Goal: Information Seeking & Learning: Find specific fact

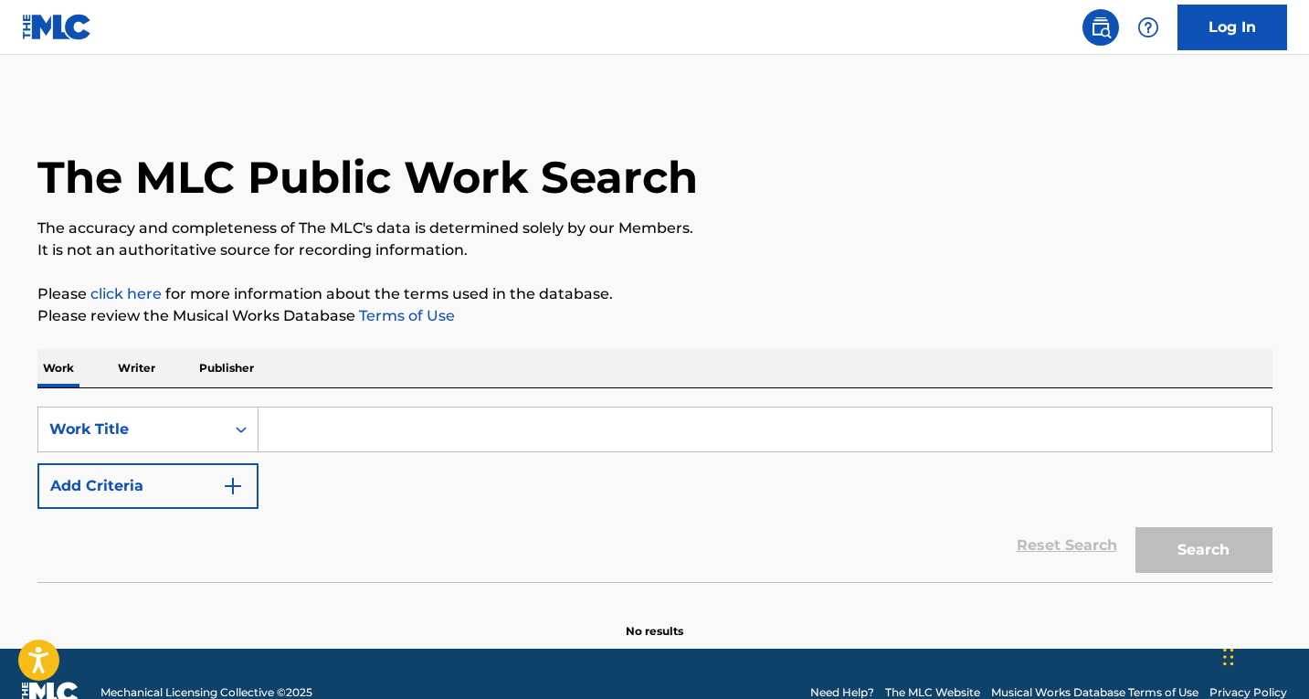
click at [337, 445] on input "Search Form" at bounding box center [765, 429] width 1013 height 44
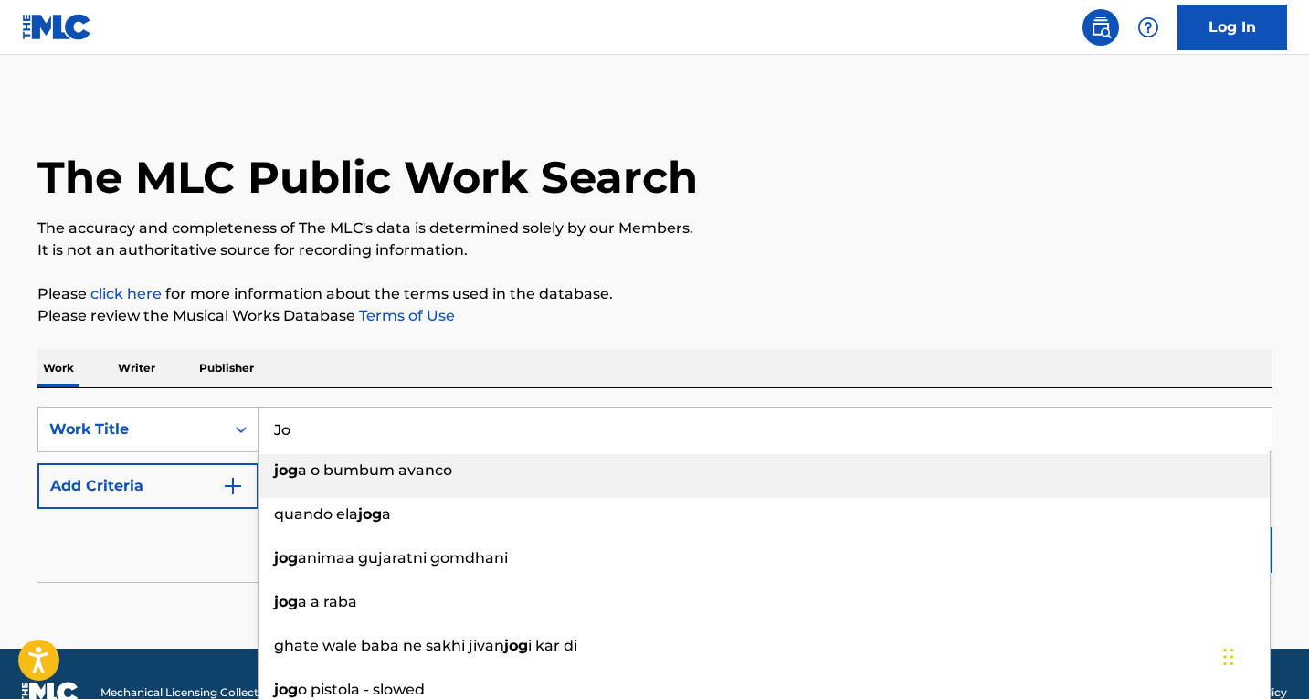
type input "J"
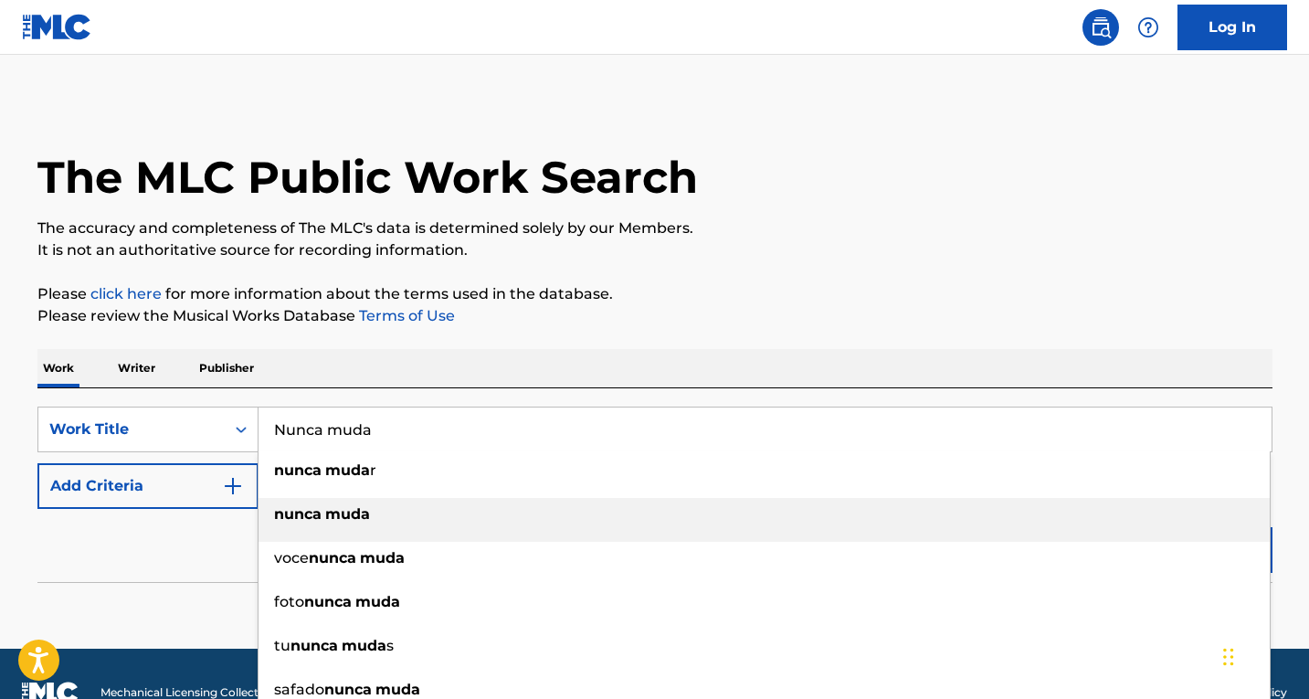
type input "Nunca muda"
click at [349, 503] on div "nunca muda" at bounding box center [764, 514] width 1011 height 33
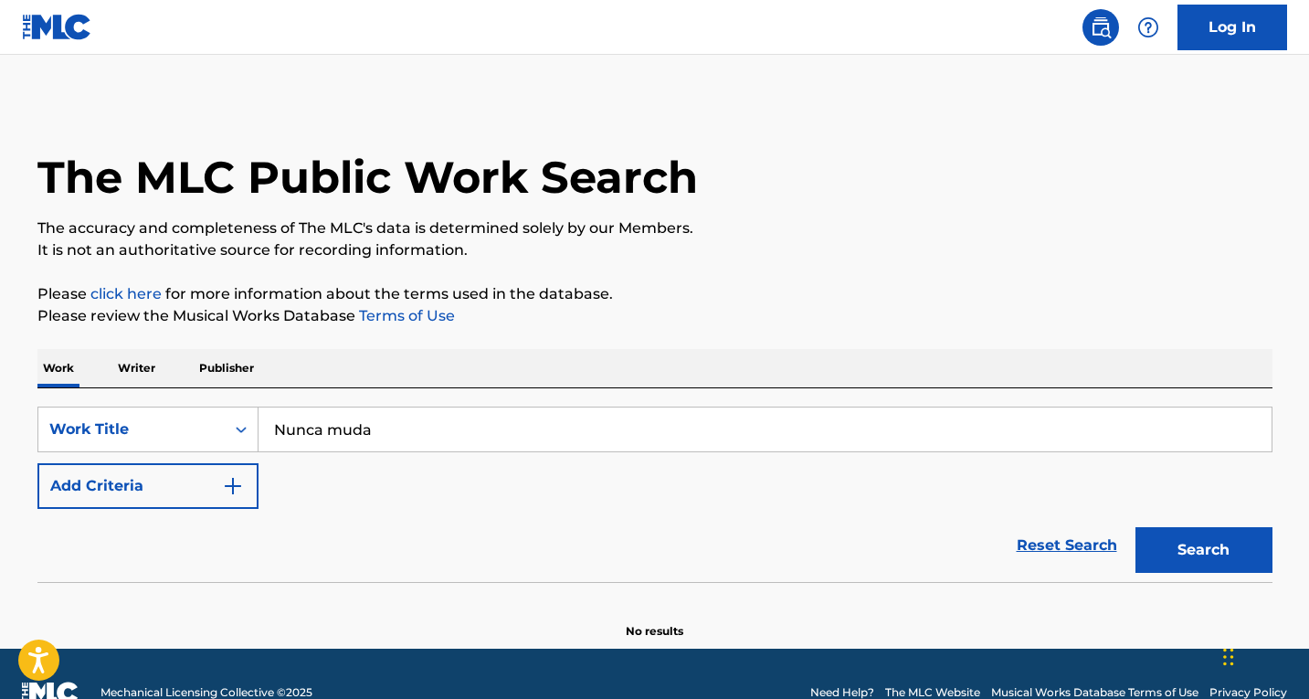
click at [1195, 548] on button "Search" at bounding box center [1204, 550] width 137 height 46
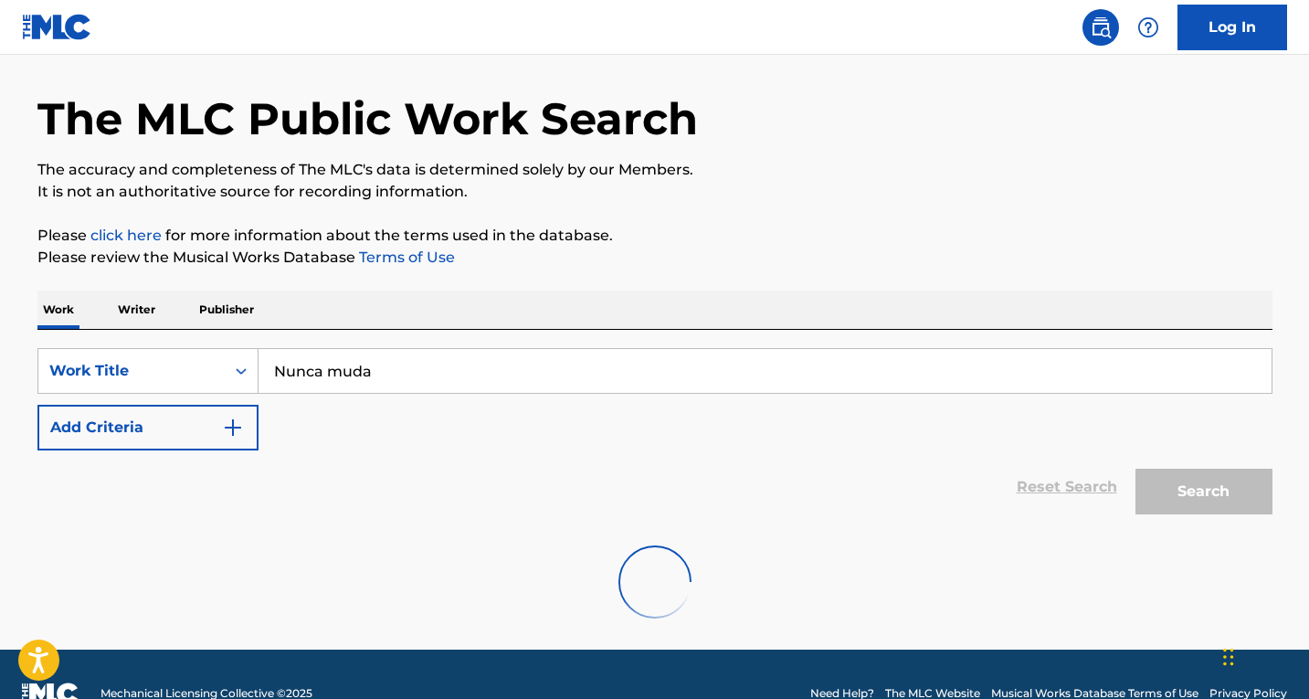
scroll to position [97, 0]
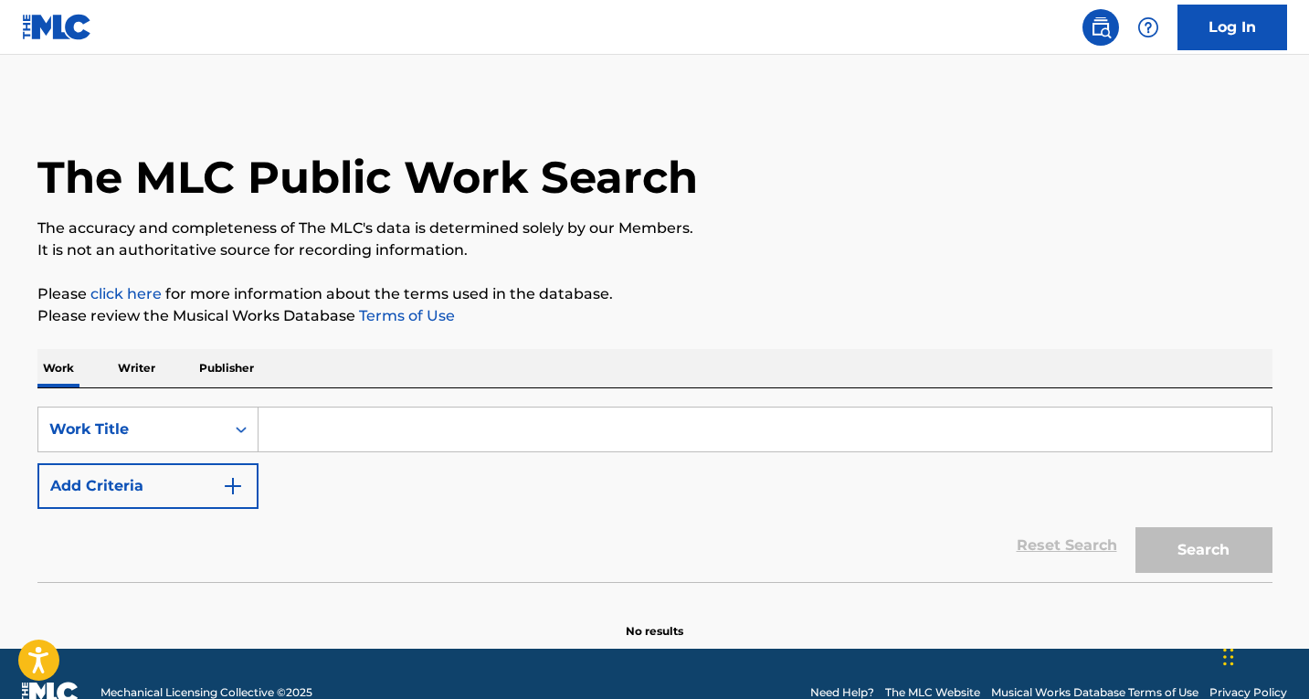
click at [336, 456] on div "SearchWithCriteria1fe64084-761d-4d95-a076-96780cbb0683 Work Title Add Criteria" at bounding box center [654, 458] width 1235 height 102
click at [332, 436] on input "Search Form" at bounding box center [765, 429] width 1013 height 44
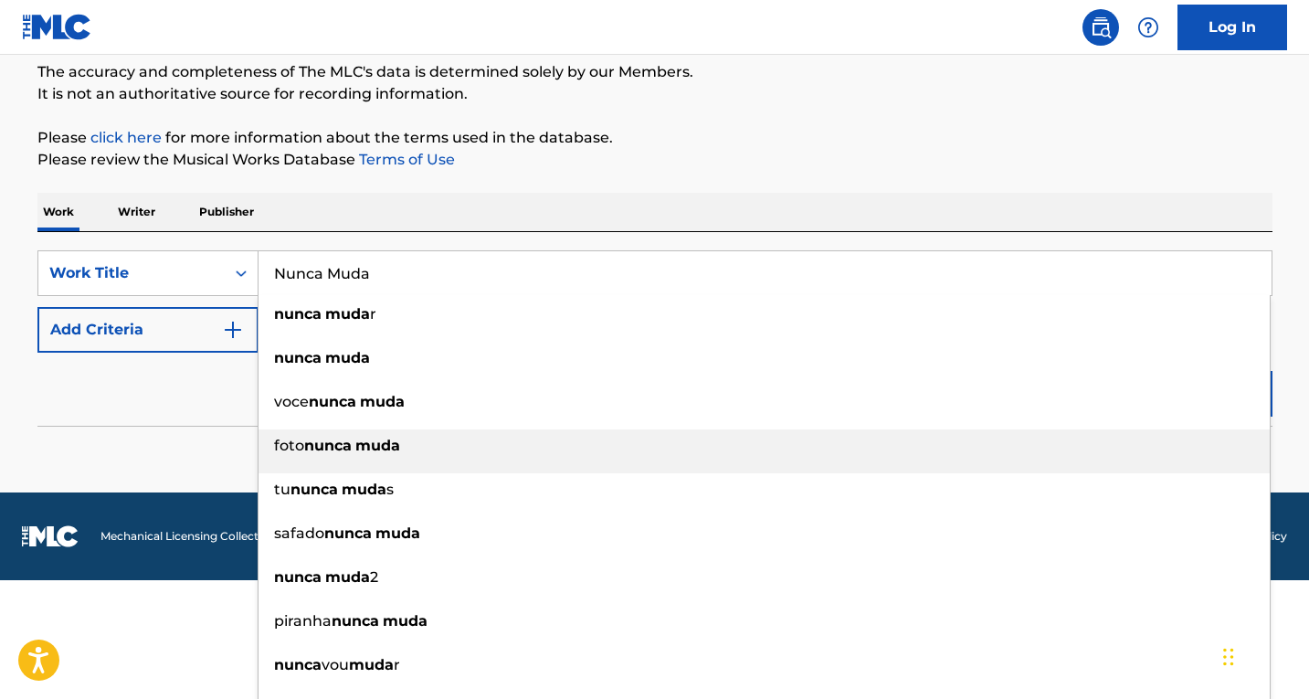
scroll to position [184, 0]
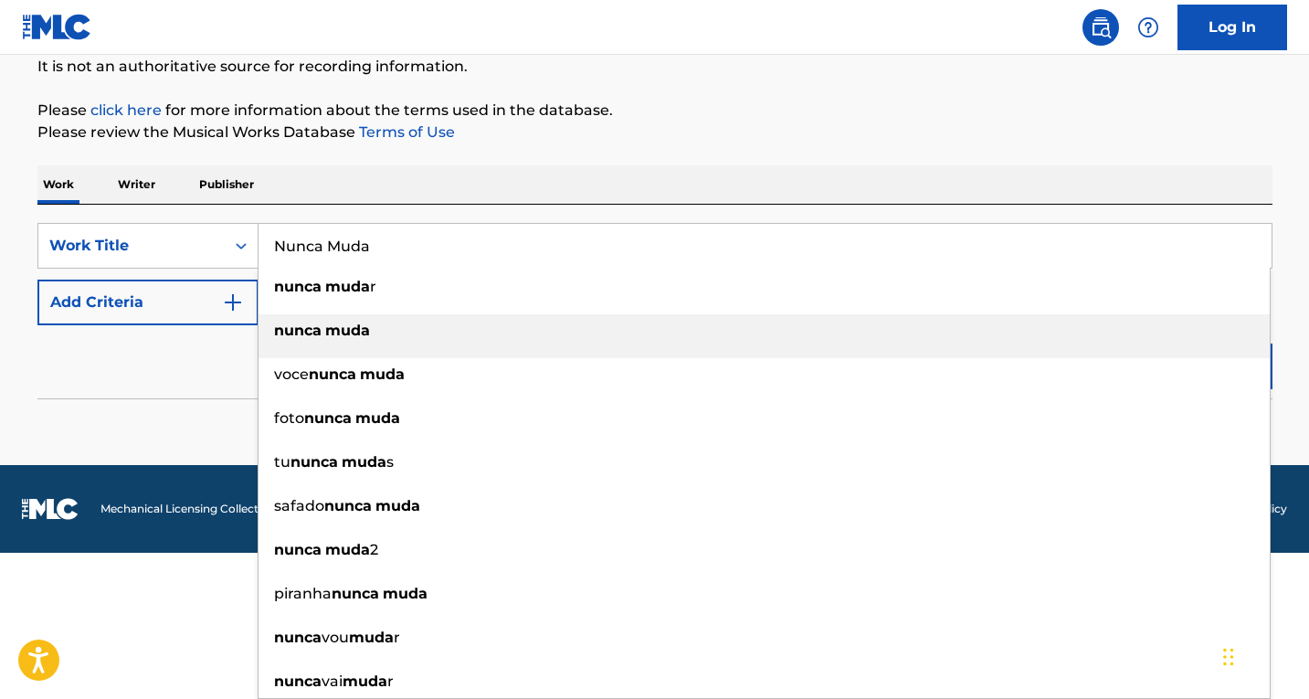
click at [325, 340] on div "nunca muda" at bounding box center [764, 330] width 1011 height 33
type input "nunca muda"
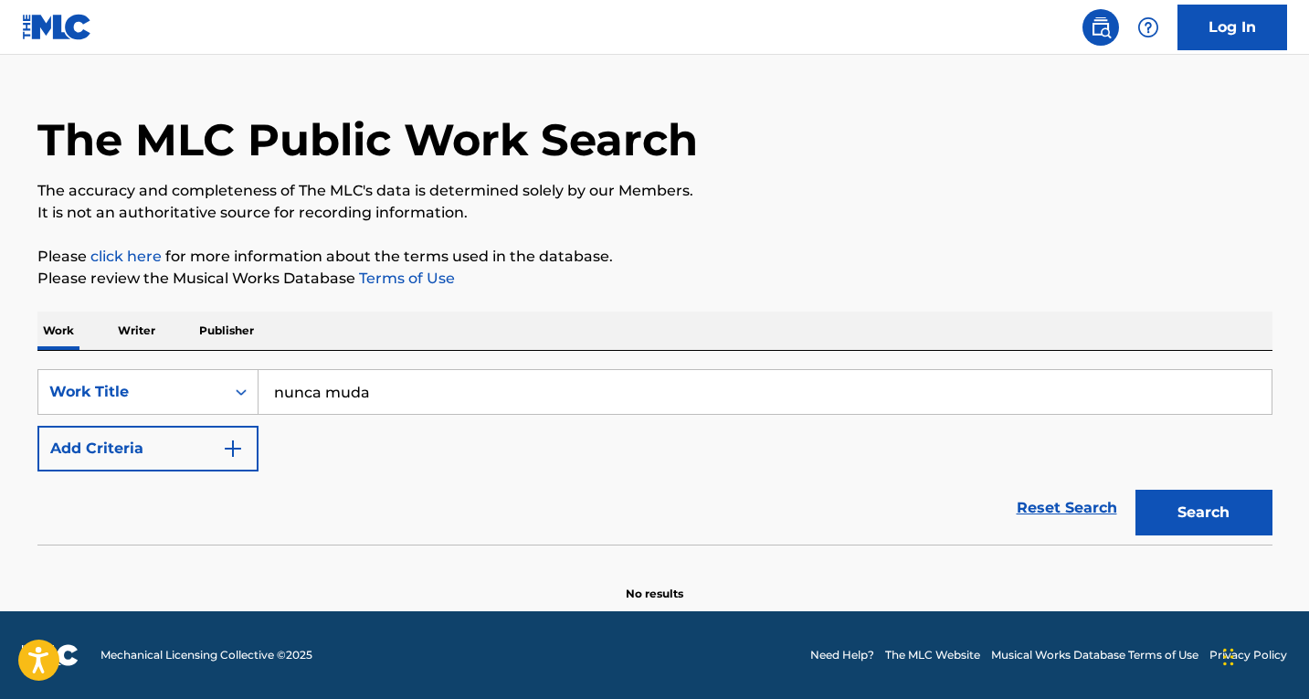
scroll to position [37, 0]
click at [1208, 512] on button "Search" at bounding box center [1204, 513] width 137 height 46
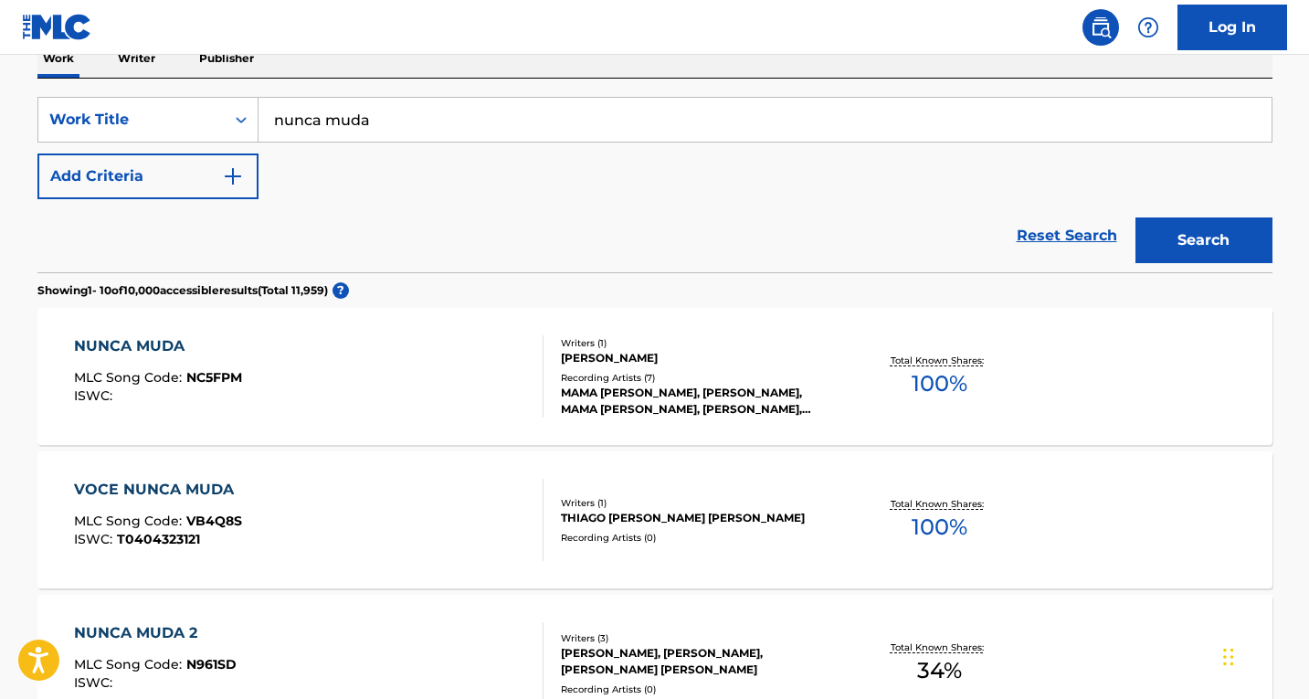
scroll to position [403, 0]
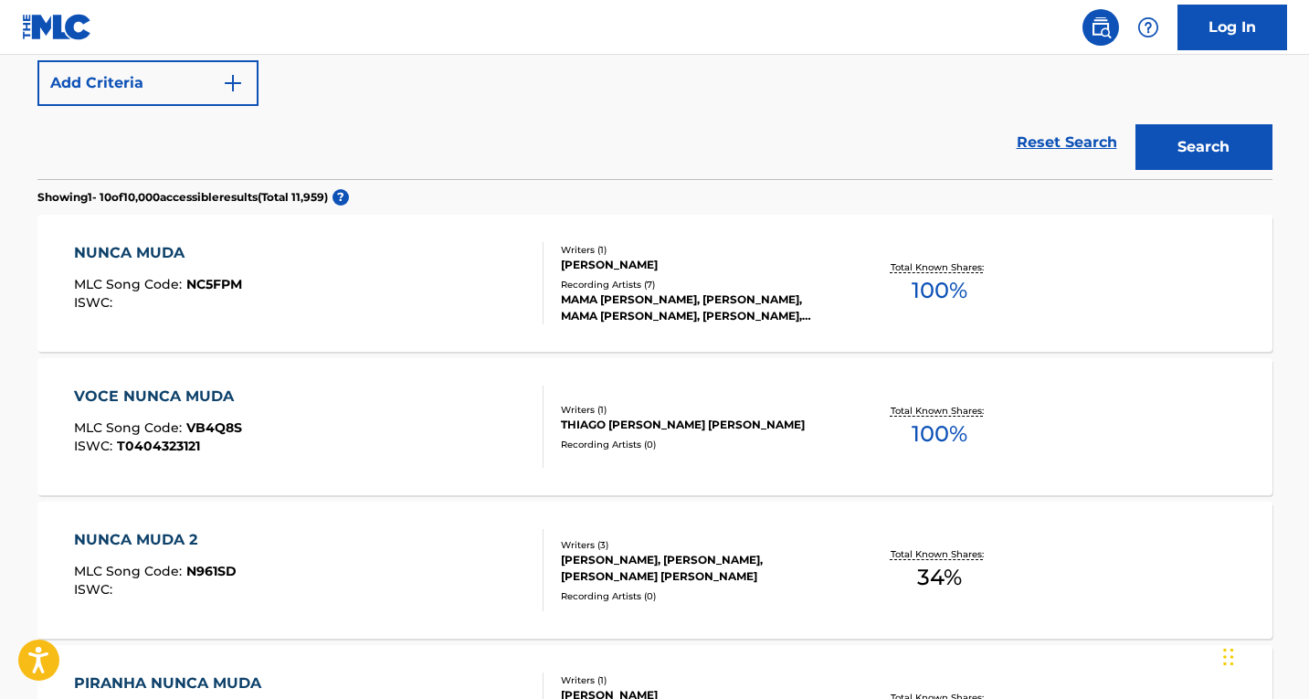
click at [436, 268] on div "NUNCA MUDA MLC Song Code : NC5FPM ISWC :" at bounding box center [309, 283] width 470 height 82
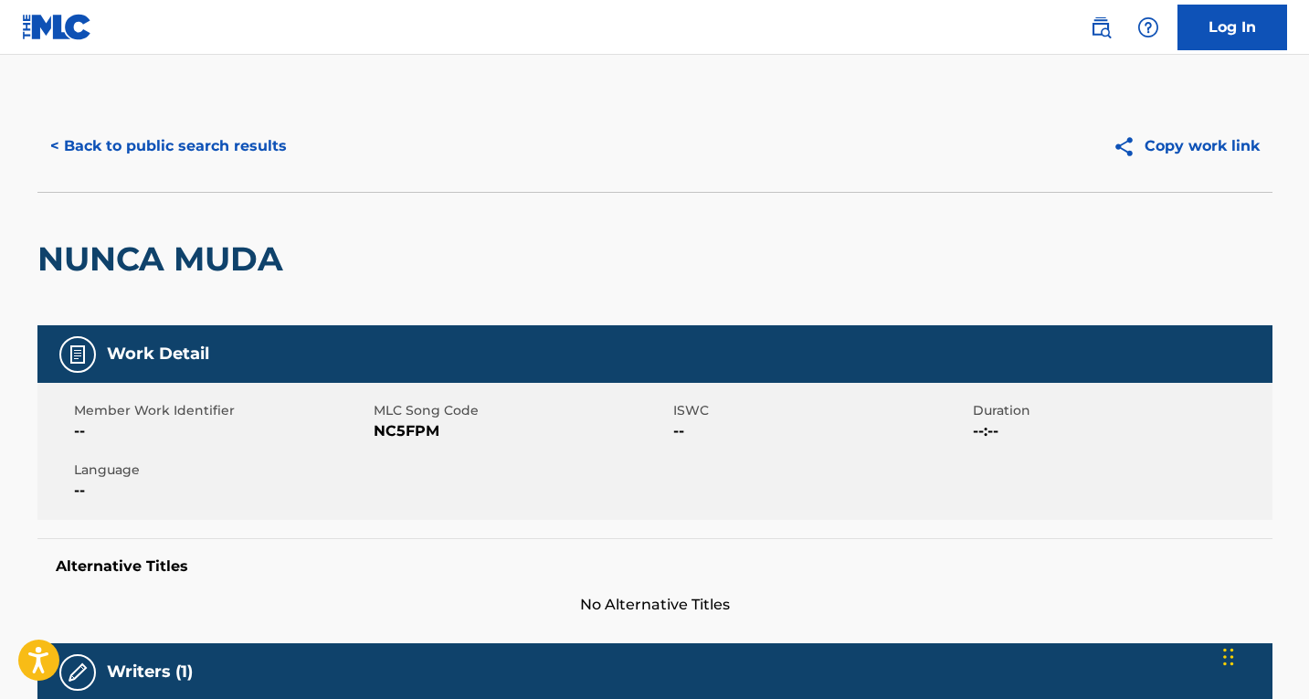
click at [71, 150] on button "< Back to public search results" at bounding box center [168, 146] width 262 height 46
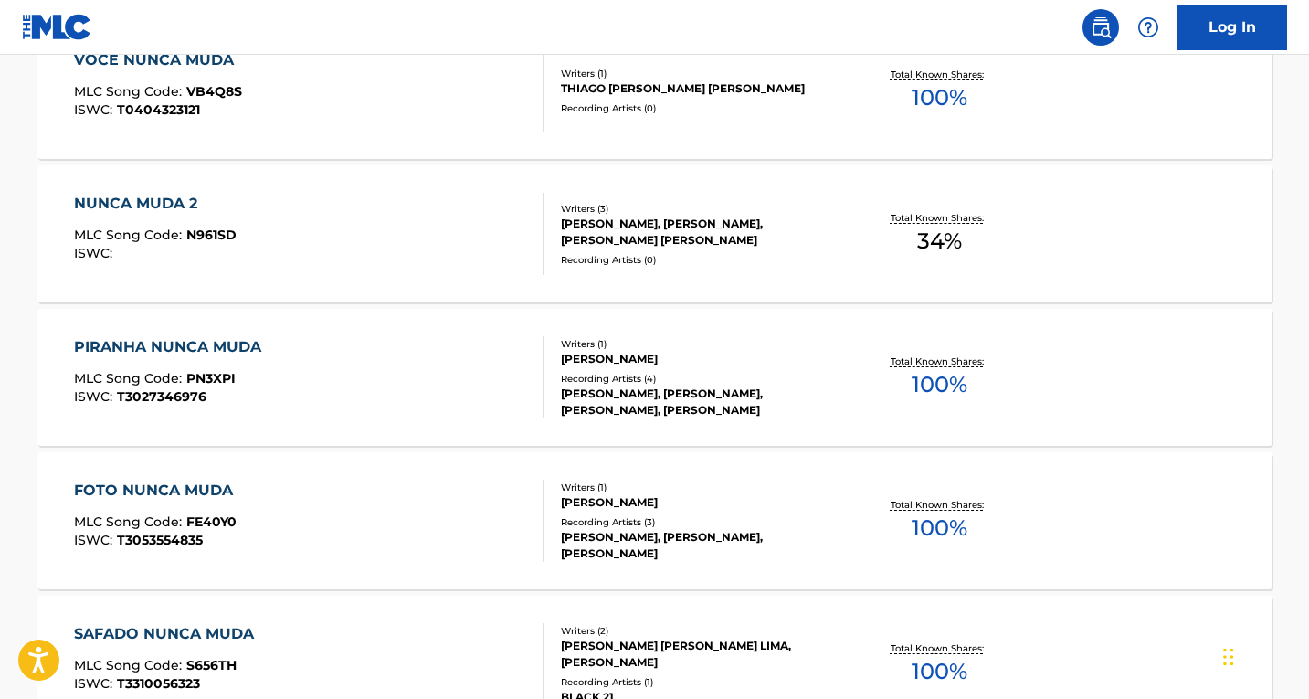
scroll to position [677, 0]
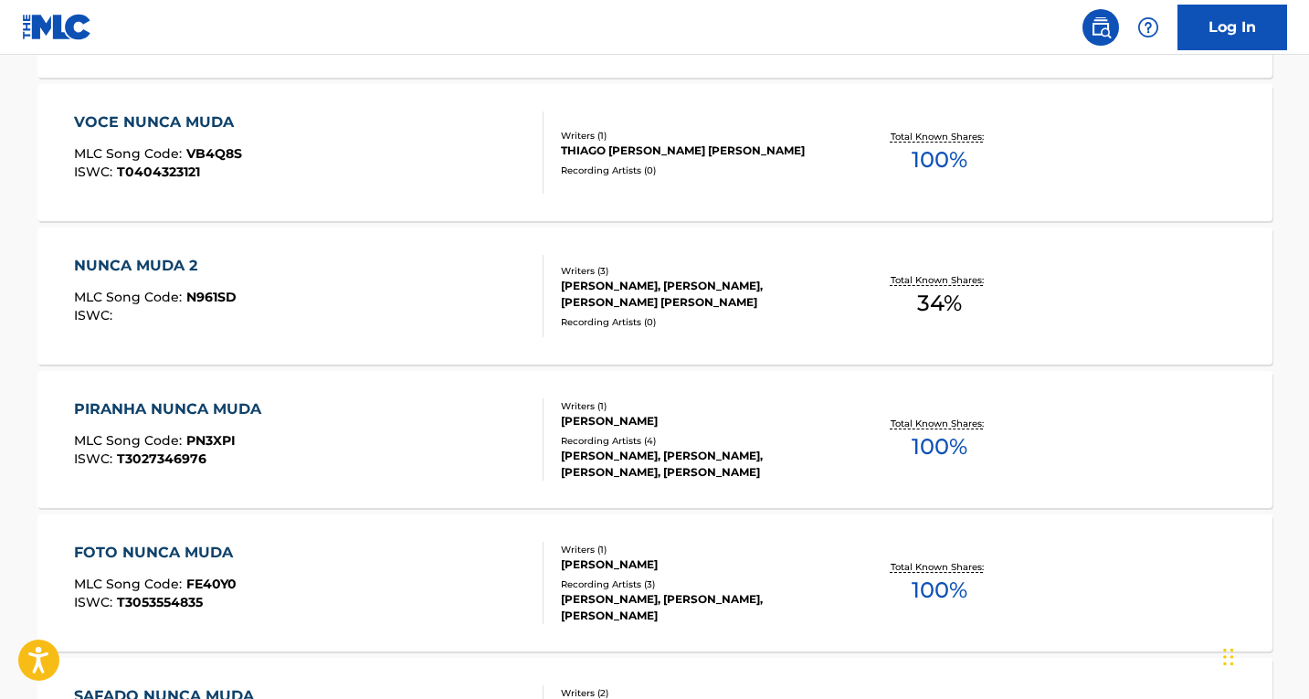
click at [316, 280] on div "NUNCA MUDA 2 MLC Song Code : N961SD ISWC :" at bounding box center [309, 296] width 470 height 82
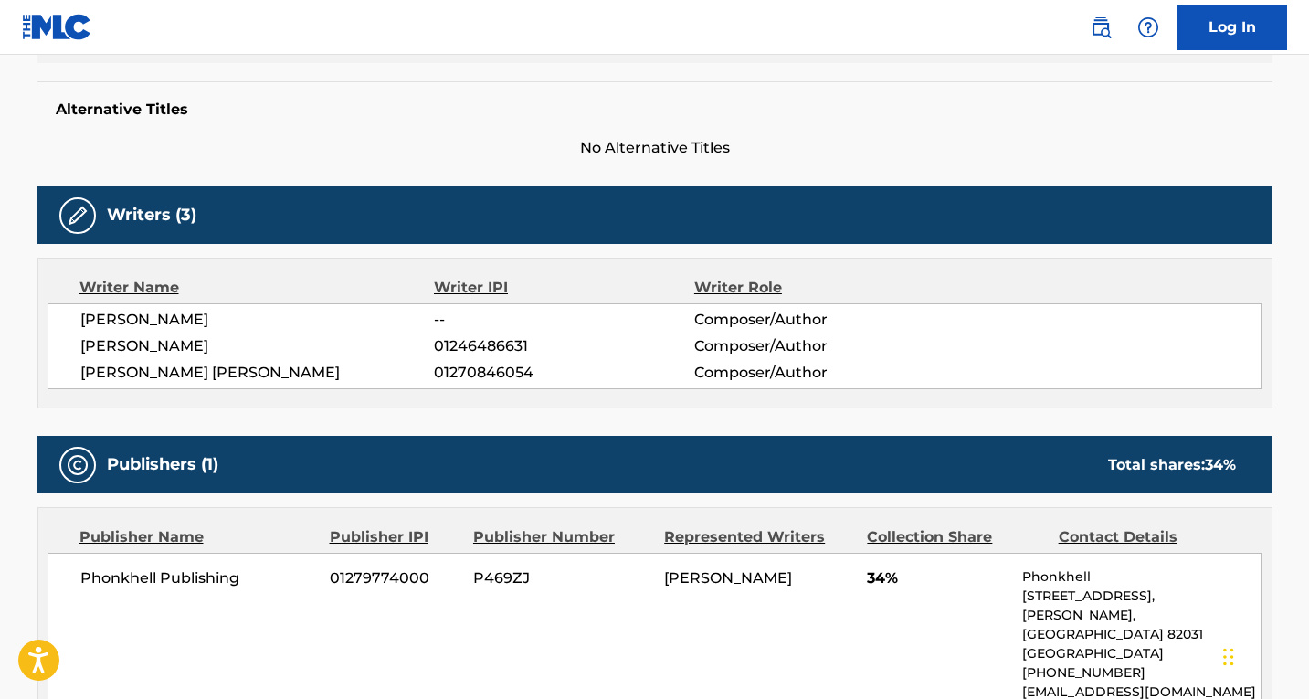
scroll to position [548, 0]
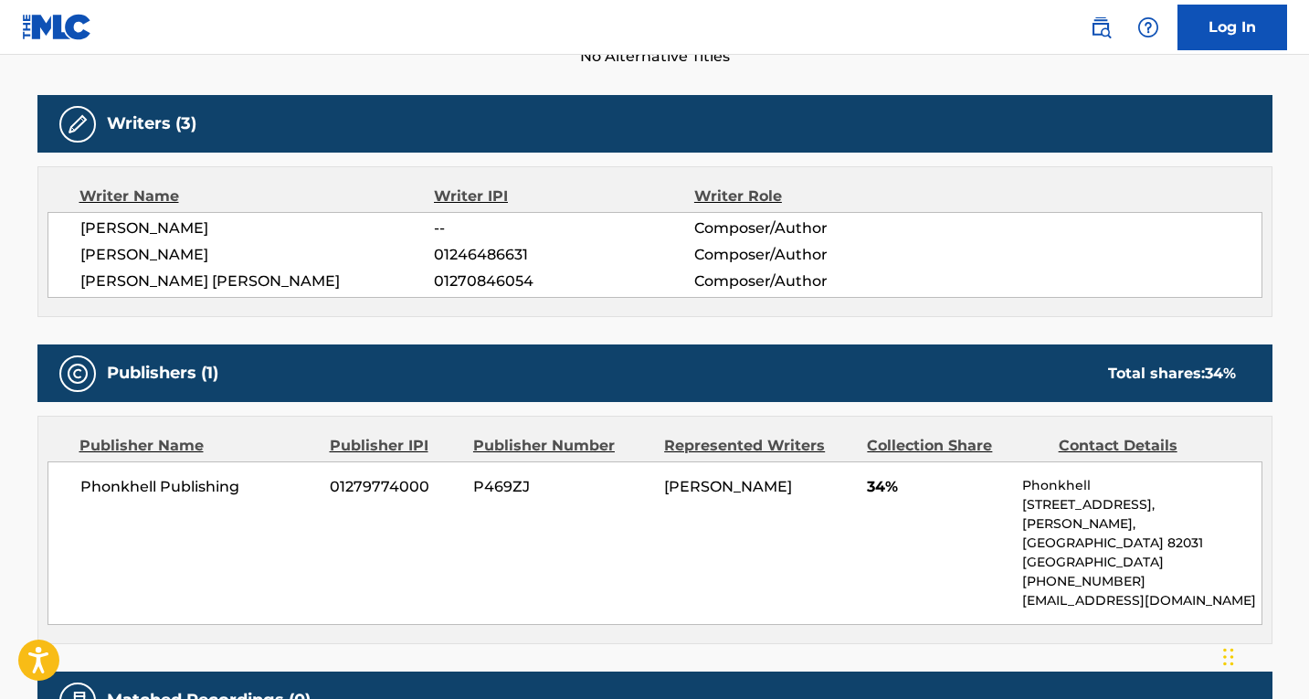
drag, startPoint x: 808, startPoint y: 485, endPoint x: 667, endPoint y: 471, distance: 142.3
click at [667, 471] on div "Phonkhell Publishing 01279774000 P469ZJ [PERSON_NAME] 34% [STREET_ADDRESS][PERS…" at bounding box center [655, 543] width 1215 height 164
click at [716, 497] on div "Phonkhell Publishing 01279774000 P469ZJ [PERSON_NAME] 34% [STREET_ADDRESS][PERS…" at bounding box center [655, 543] width 1215 height 164
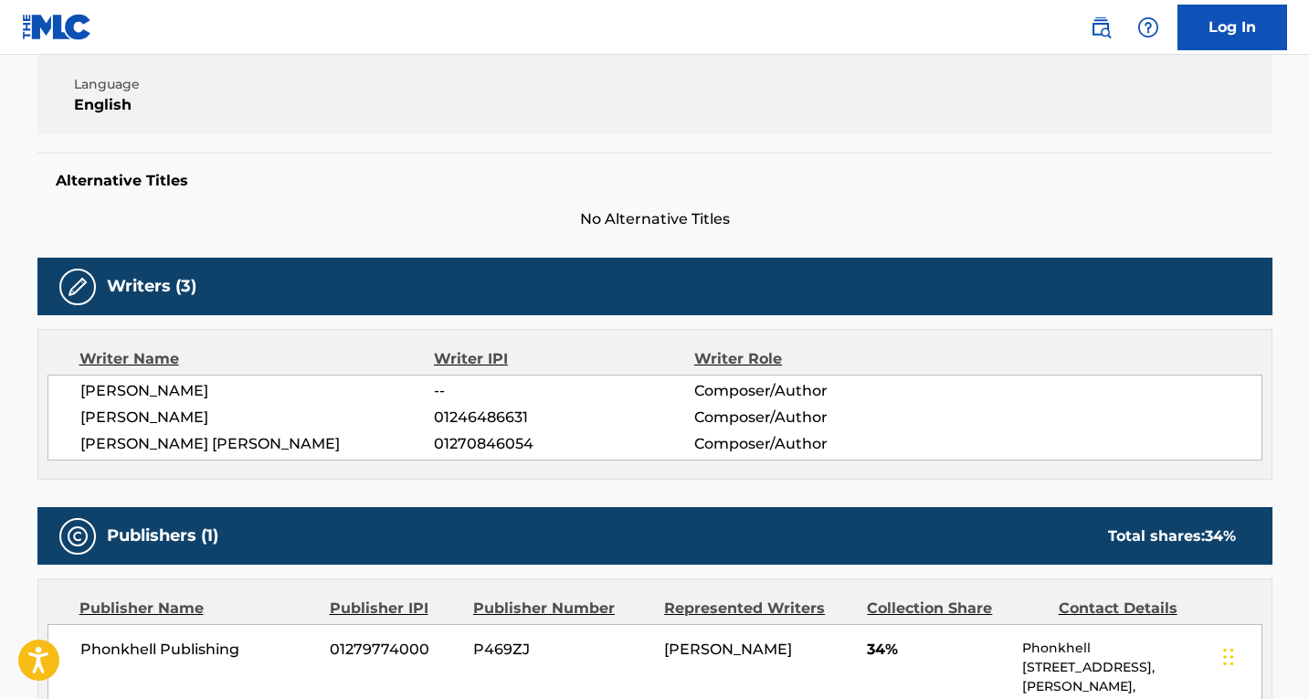
scroll to position [639, 0]
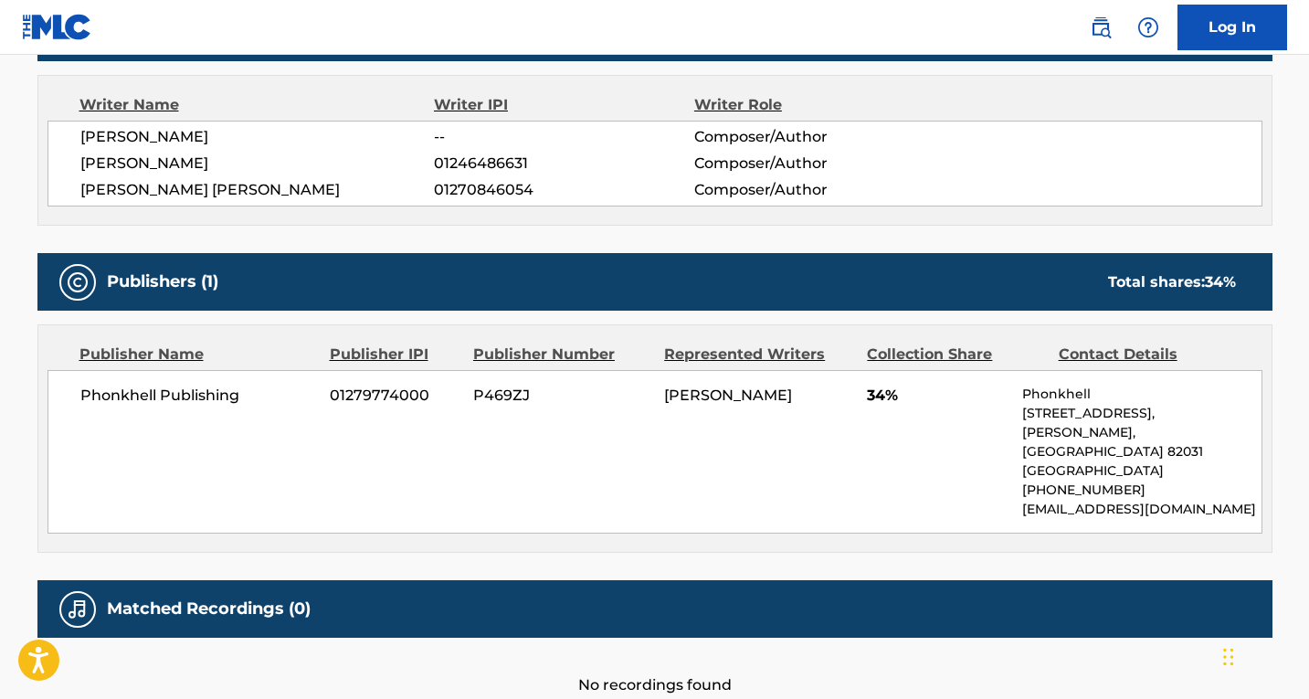
scroll to position [724, 0]
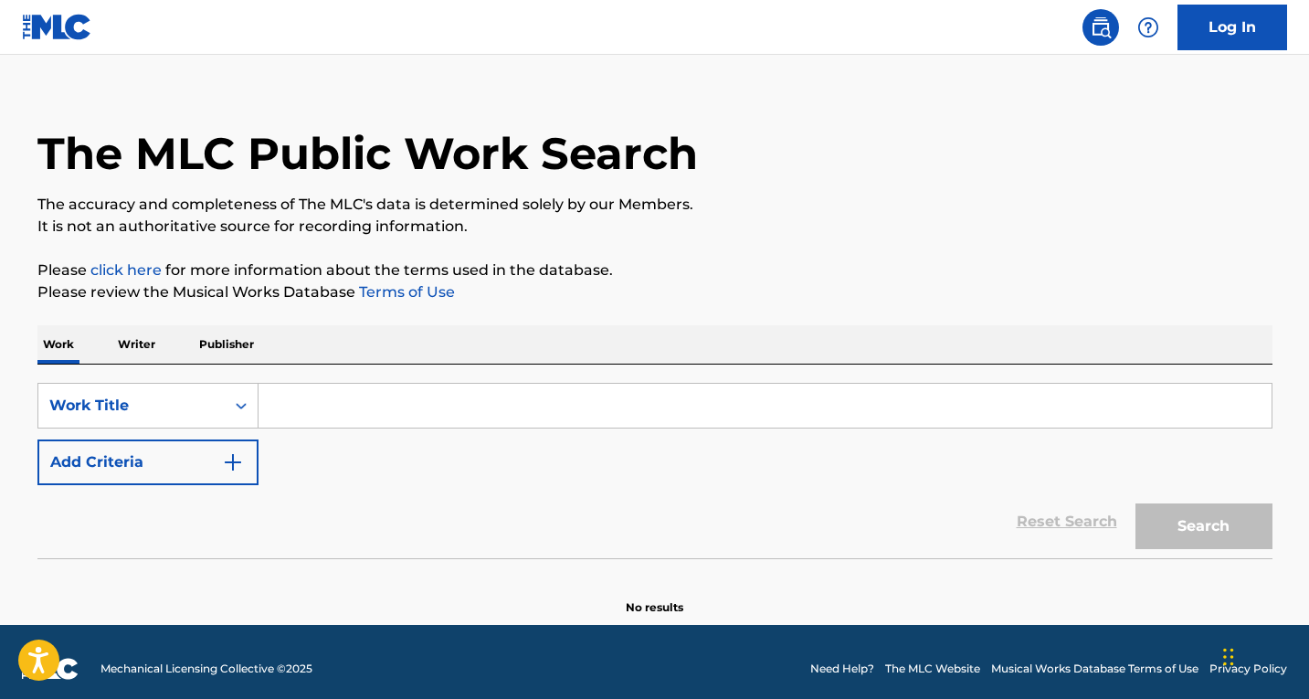
scroll to position [37, 0]
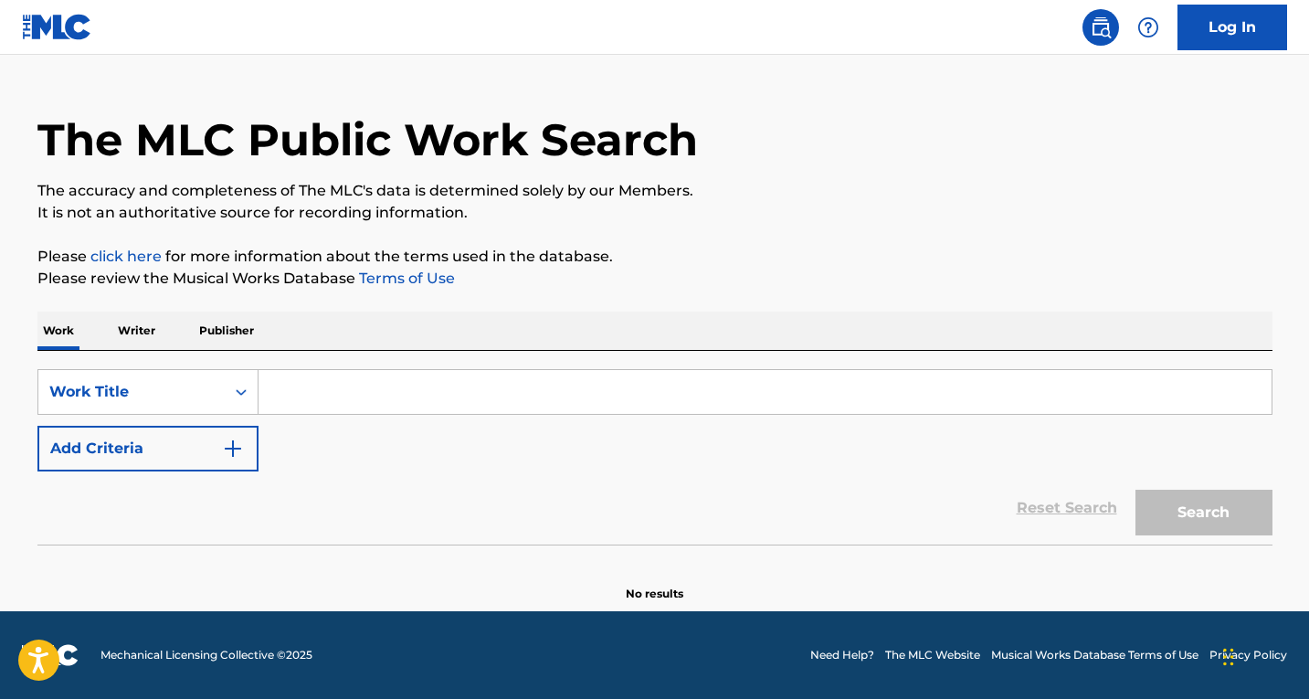
click at [310, 394] on input "Search Form" at bounding box center [765, 392] width 1013 height 44
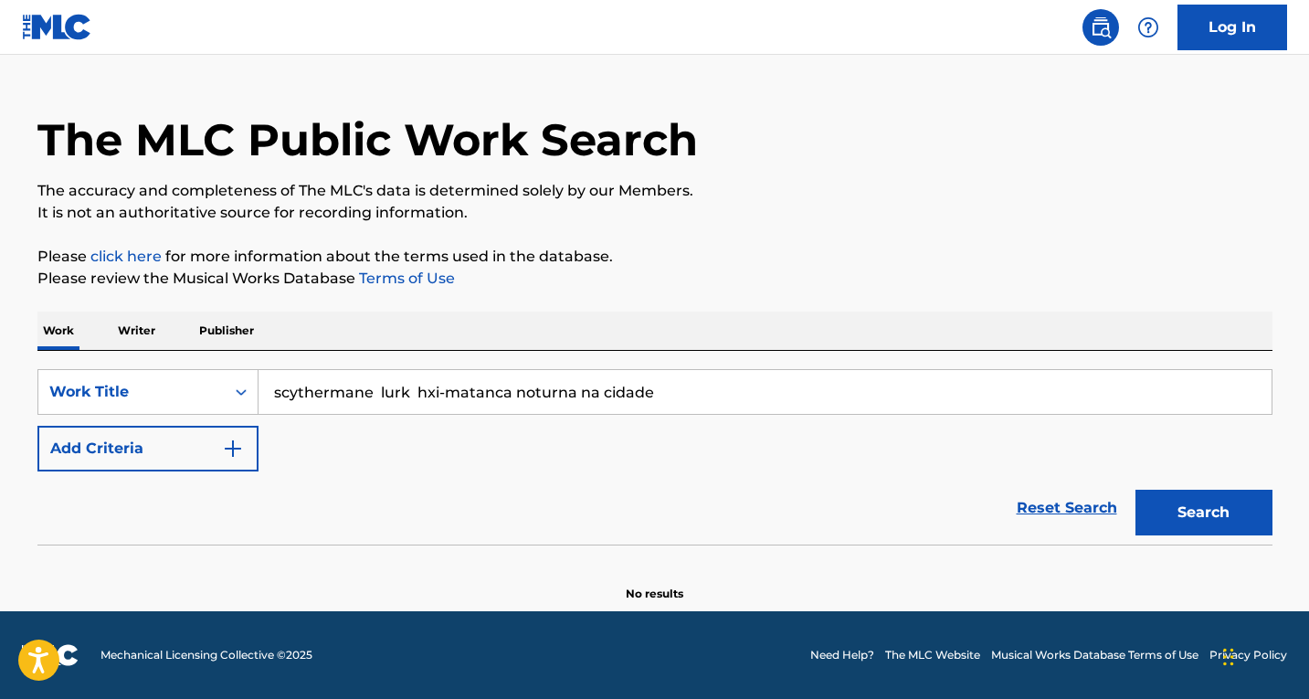
drag, startPoint x: 629, startPoint y: 388, endPoint x: 380, endPoint y: 397, distance: 248.7
click at [380, 397] on input "scythermane lurk hxi-matanca noturna na cidade" at bounding box center [765, 392] width 1013 height 44
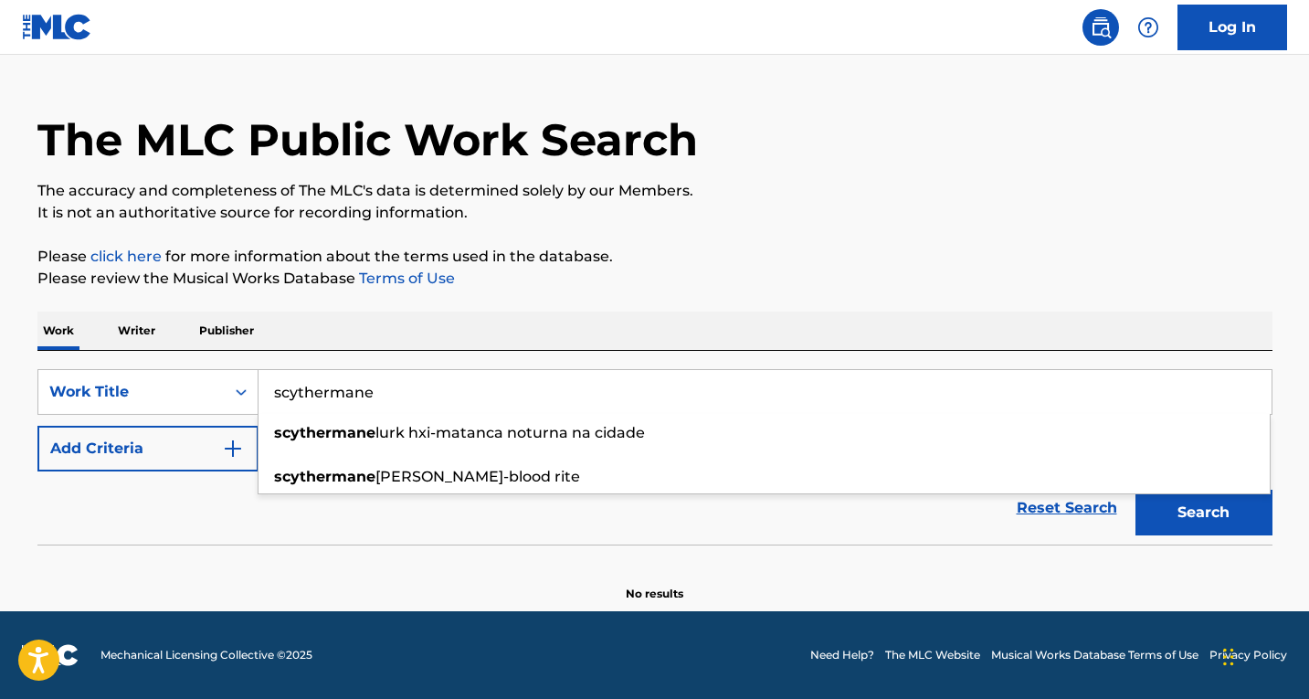
type input "scythermane"
click at [1190, 518] on button "Search" at bounding box center [1204, 513] width 137 height 46
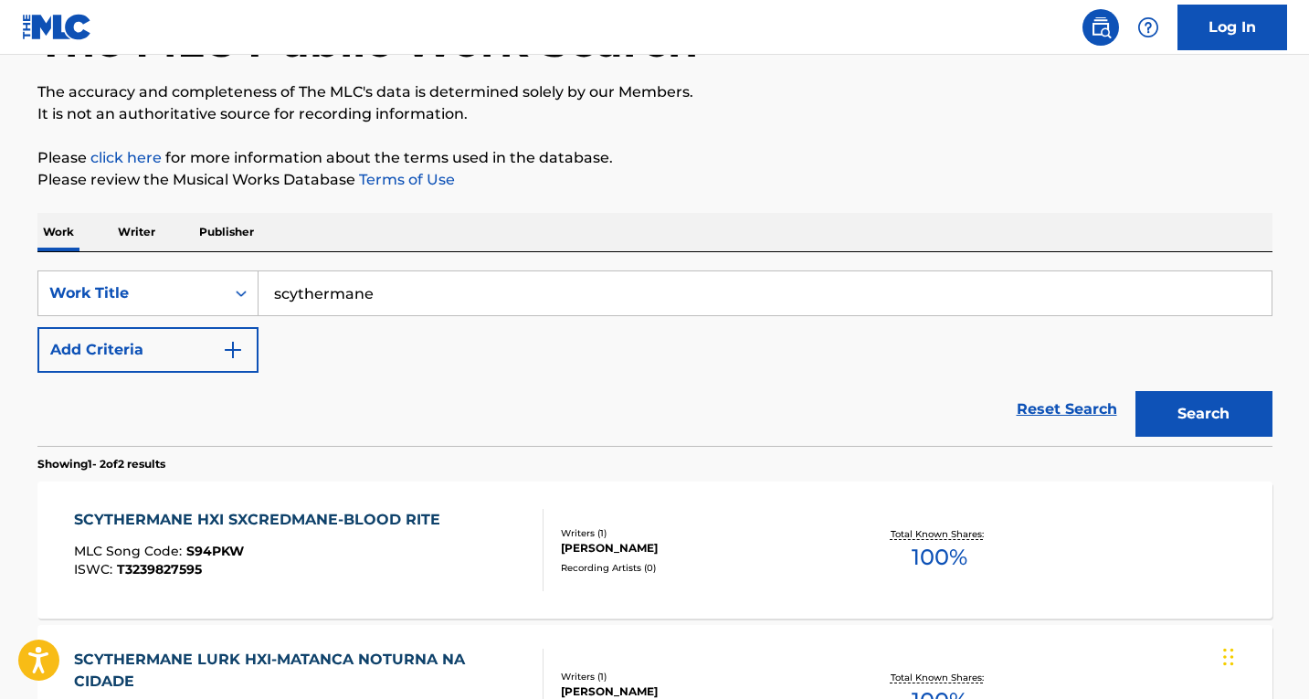
scroll to position [312, 0]
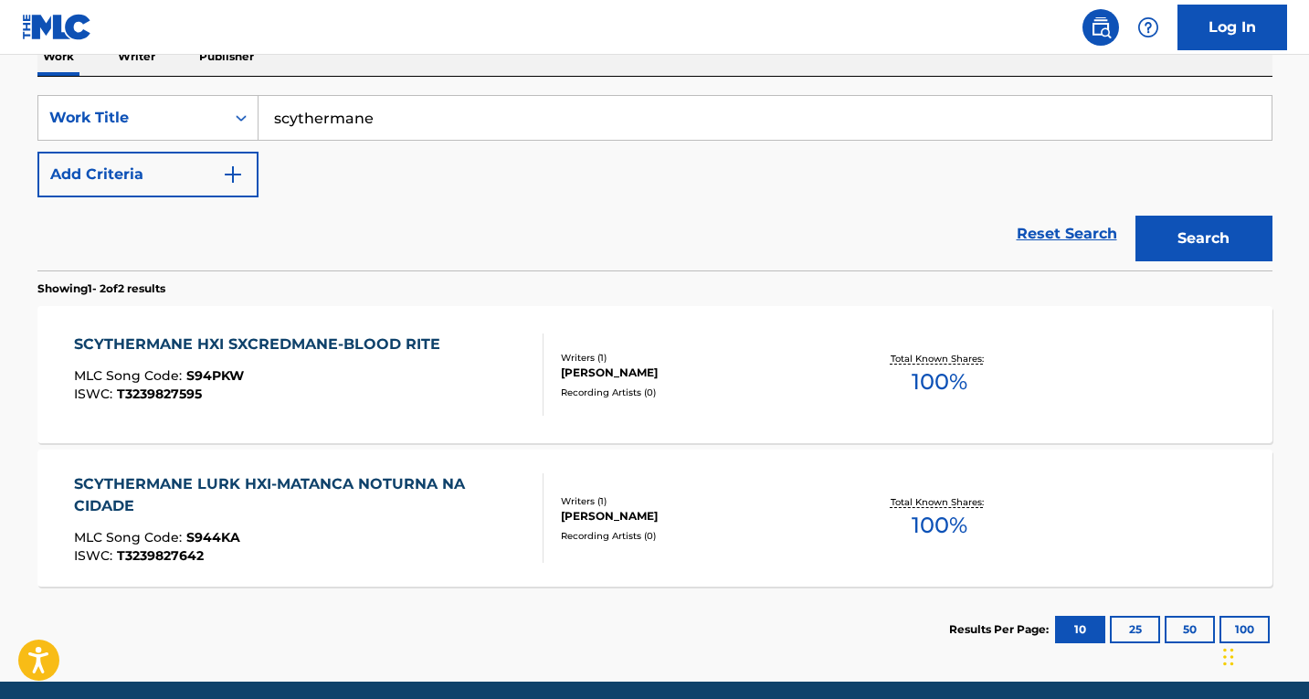
click at [240, 342] on div "SCYTHERMANE HXI SXCREDMANE-BLOOD RITE" at bounding box center [261, 344] width 375 height 22
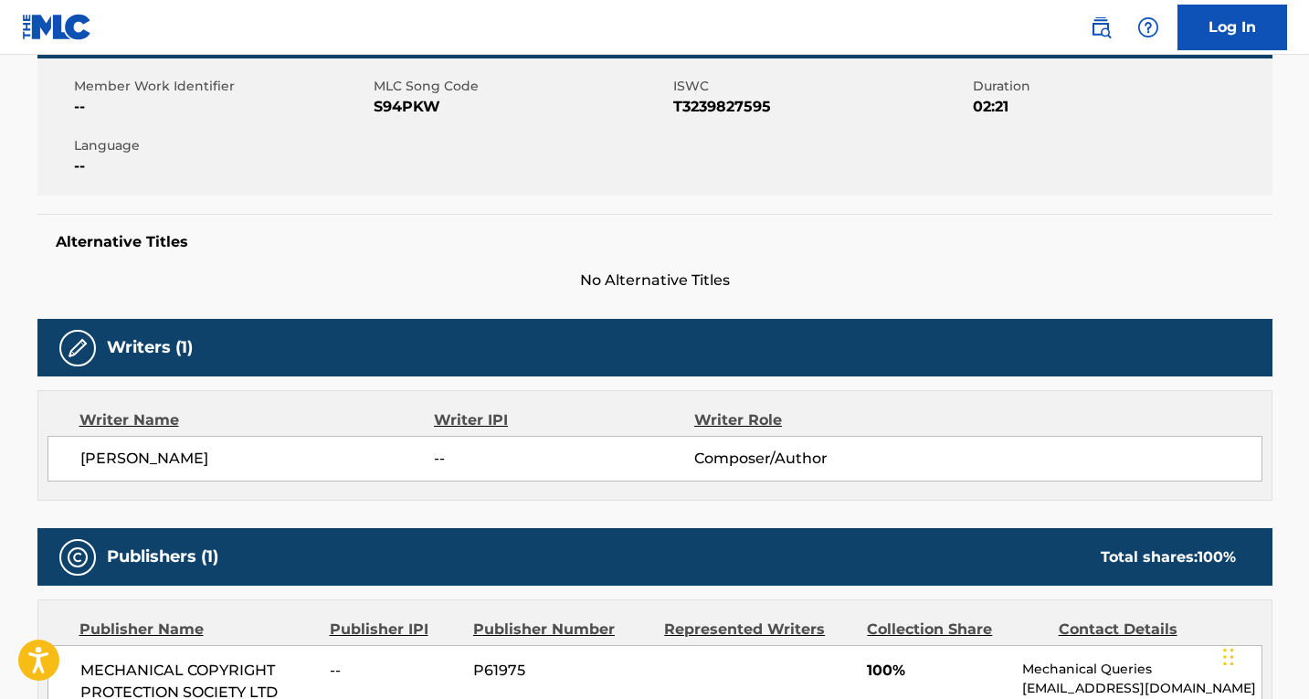
scroll to position [548, 0]
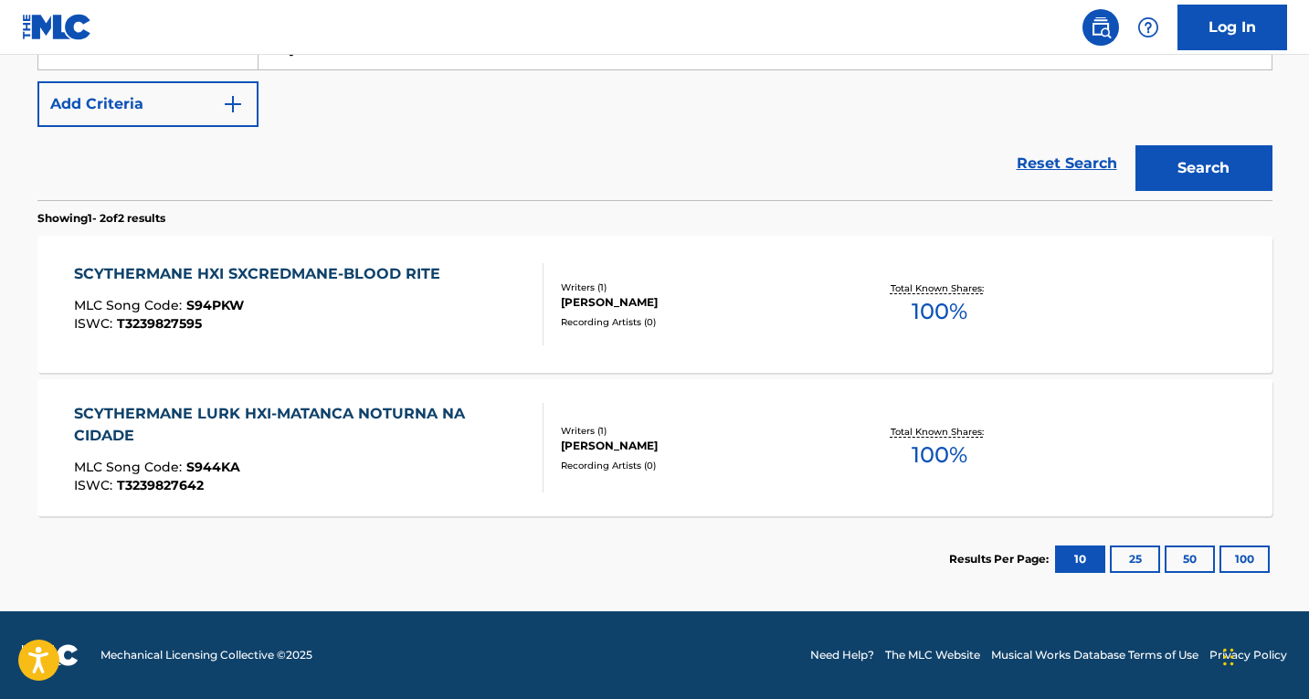
scroll to position [312, 0]
